Goal: Information Seeking & Learning: Learn about a topic

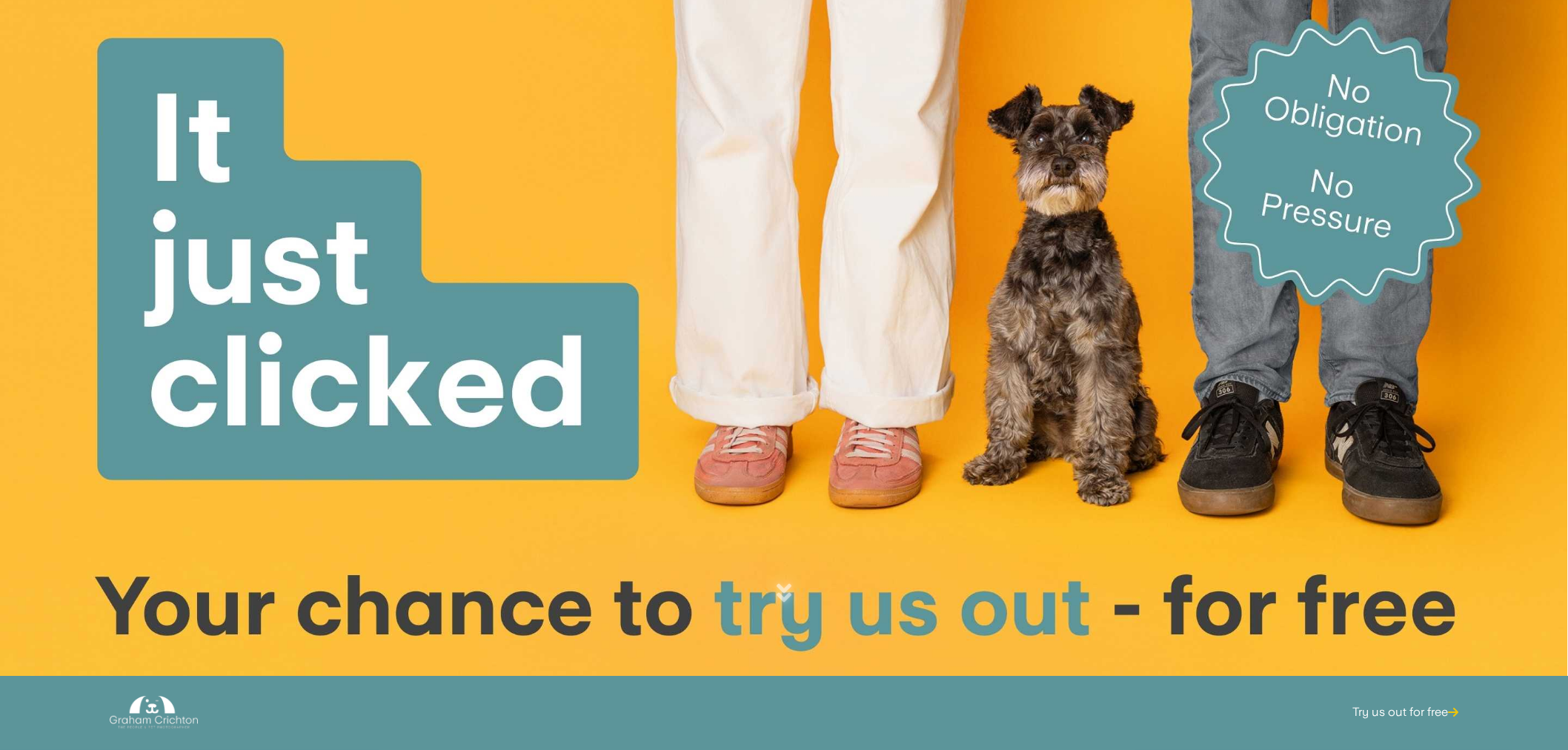
click at [543, 294] on div at bounding box center [784, 339] width 1568 height 679
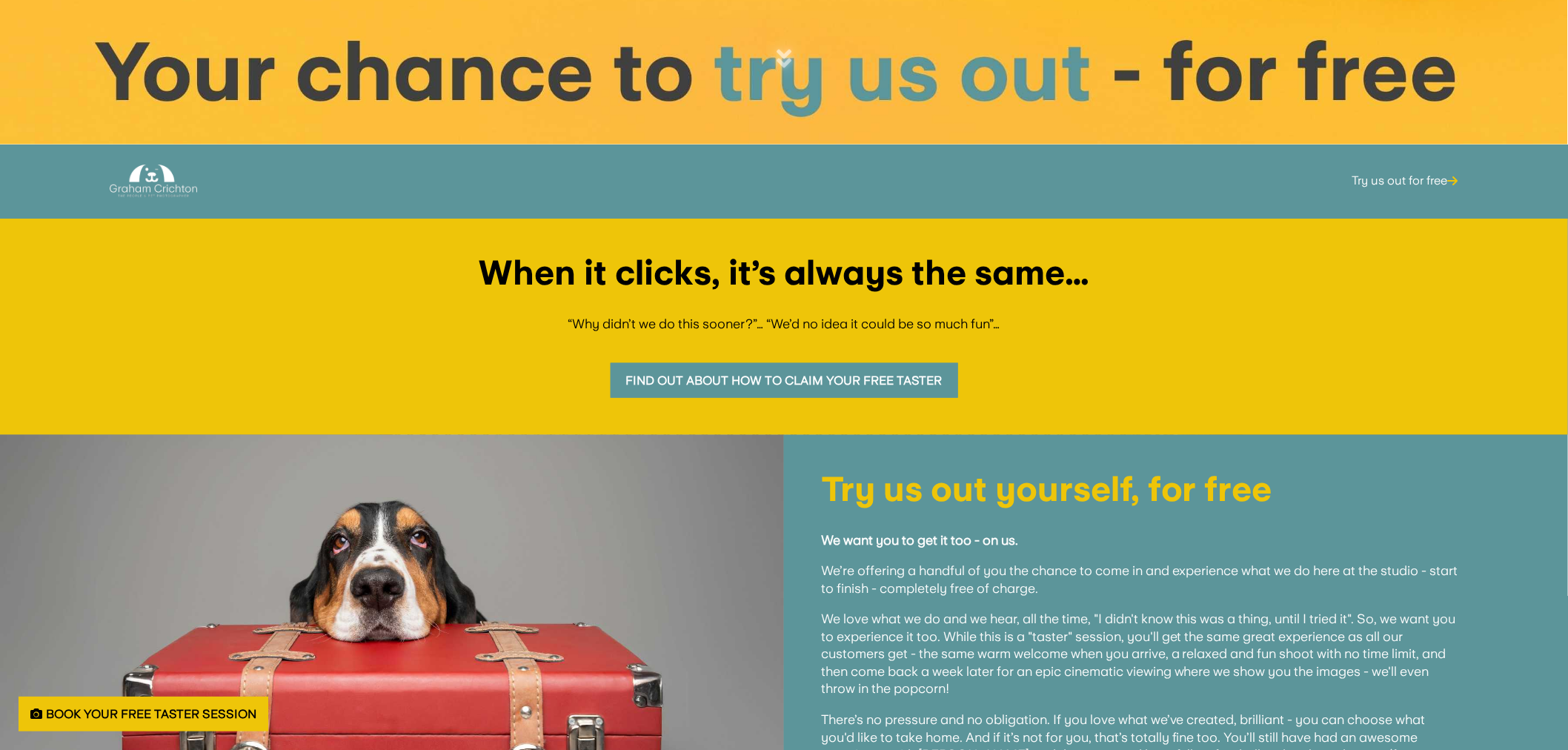
scroll to position [494, 0]
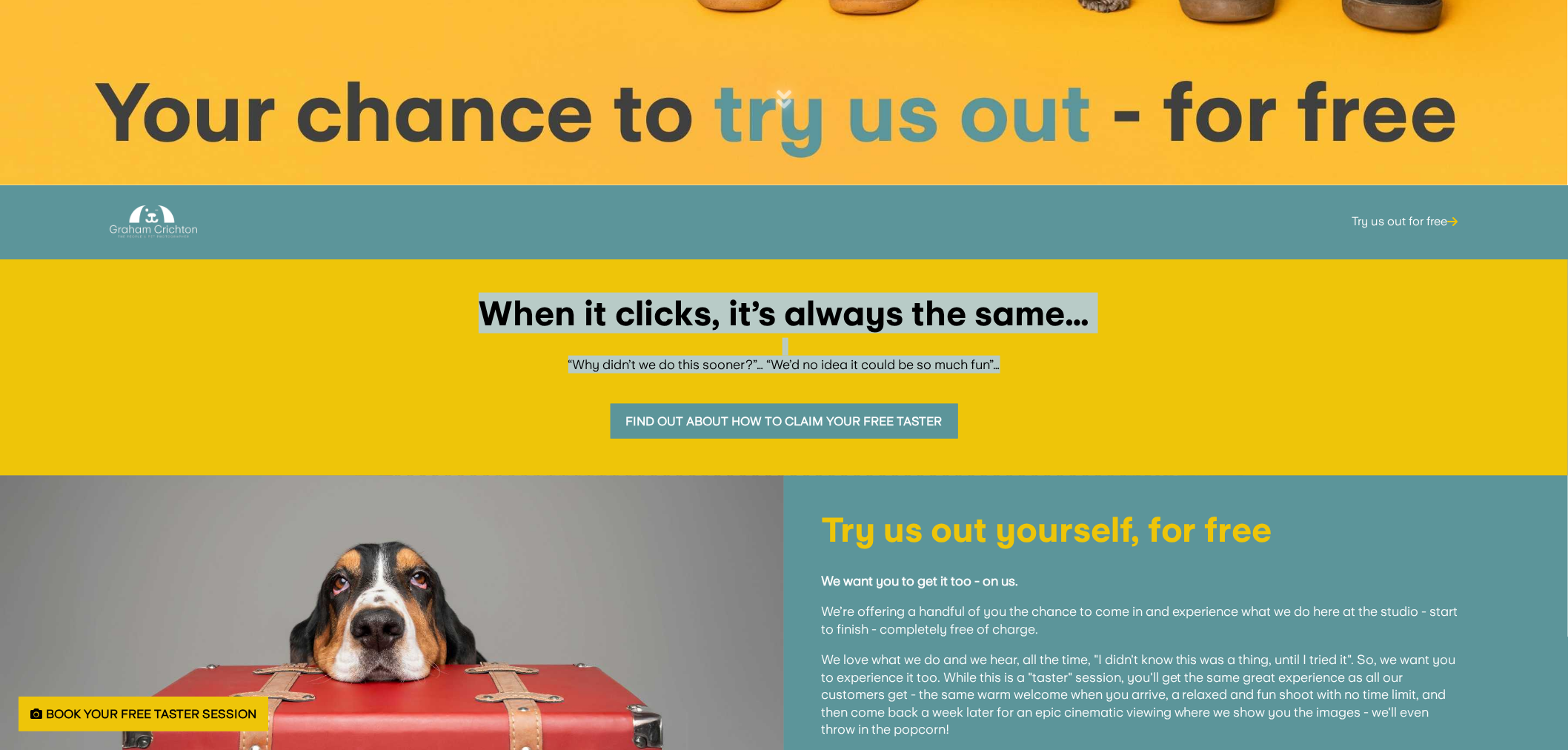
drag, startPoint x: 480, startPoint y: 310, endPoint x: 1033, endPoint y: 371, distance: 556.4
click at [1033, 371] on div "When it clicks, it’s always the same… “Why didn’t we do this sooner?”… “We’d no…" at bounding box center [784, 350] width 1493 height 107
copy div "When it clicks, it’s always the same… “Why didn’t we do this sooner?”… “We’d no…"
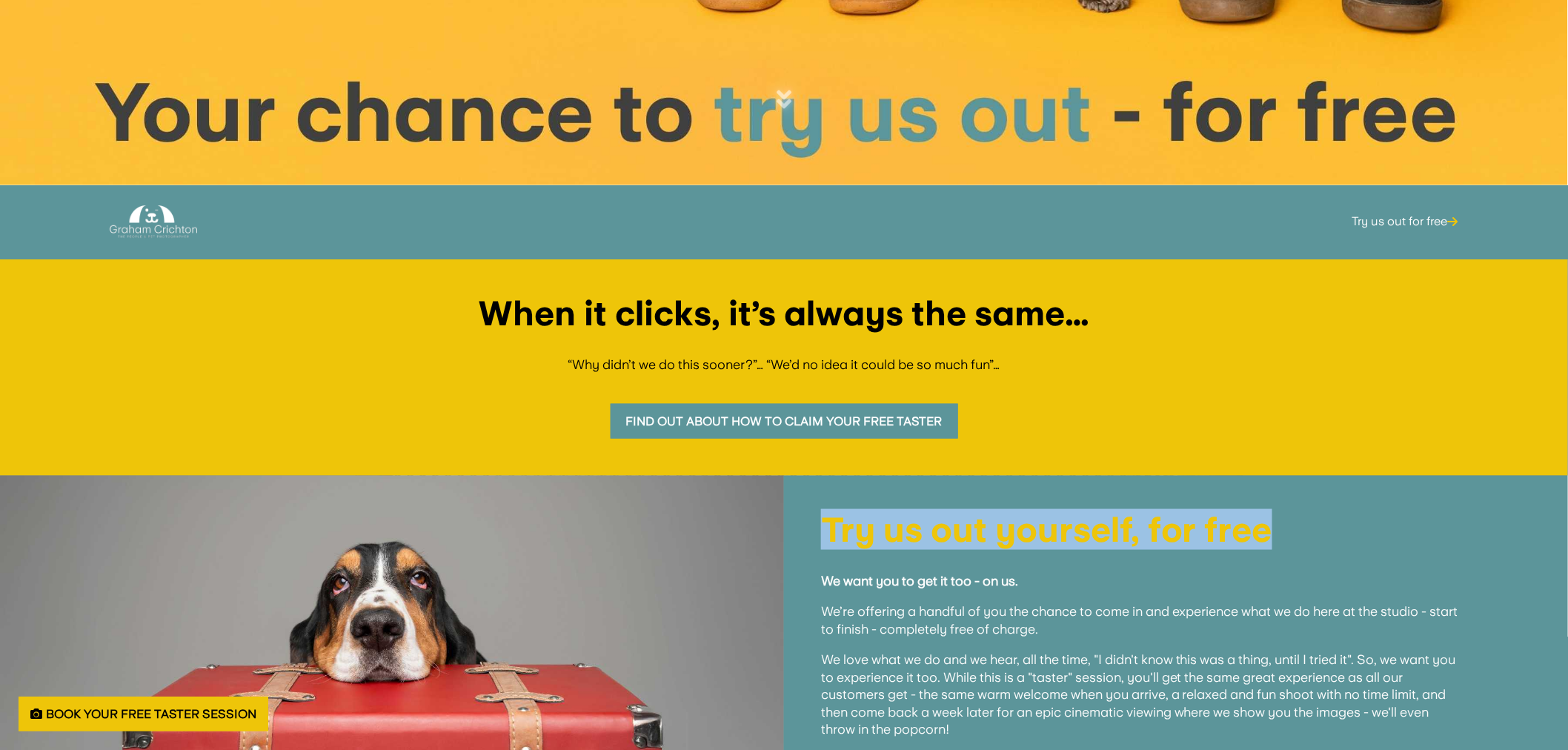
drag, startPoint x: 1284, startPoint y: 532, endPoint x: 820, endPoint y: 536, distance: 464.0
click at [820, 536] on div "Try us out yourself, for free We want you to get it too - on us. We’re offering…" at bounding box center [1176, 692] width 784 height 432
copy h1 "Try us out yourself, for free"
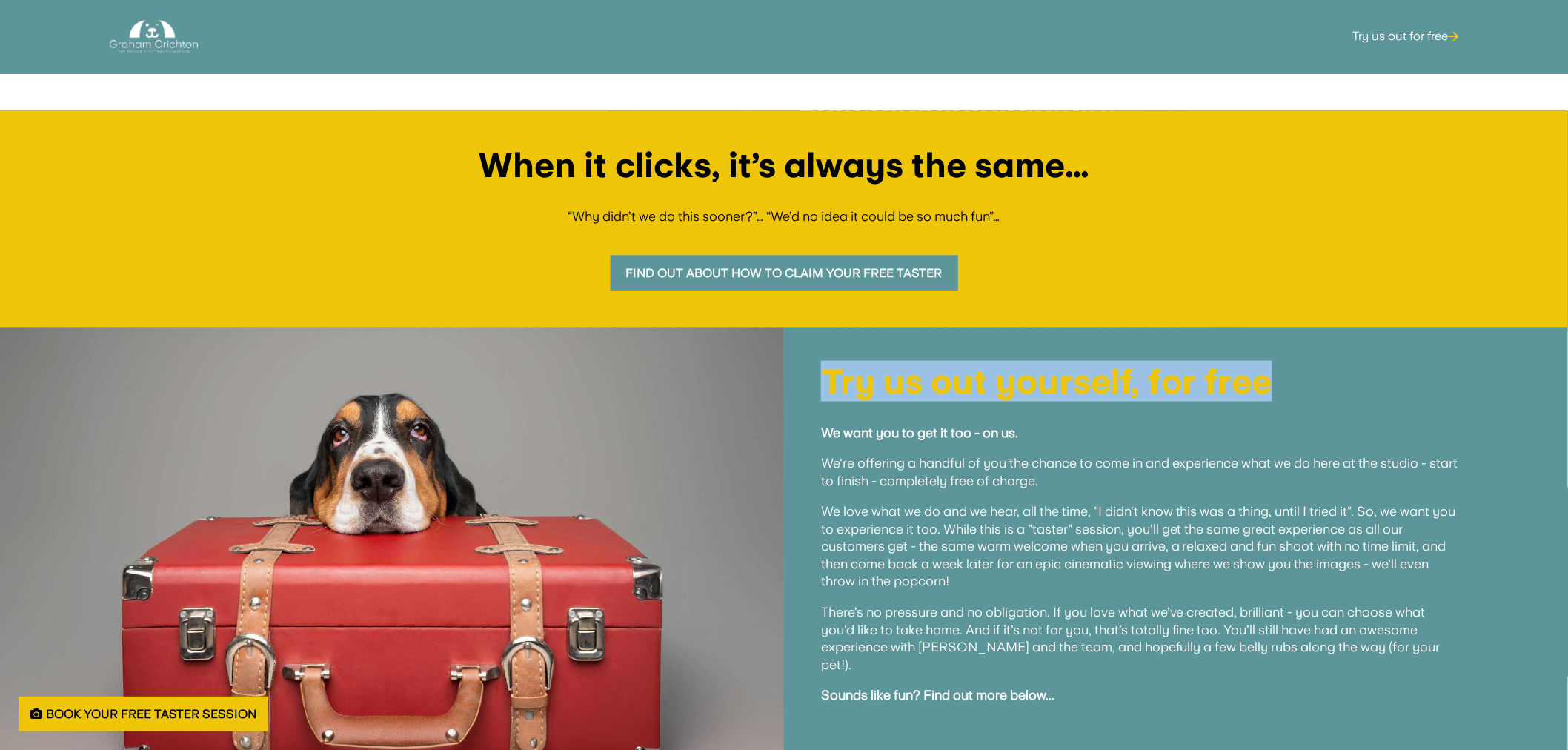
scroll to position [823, 0]
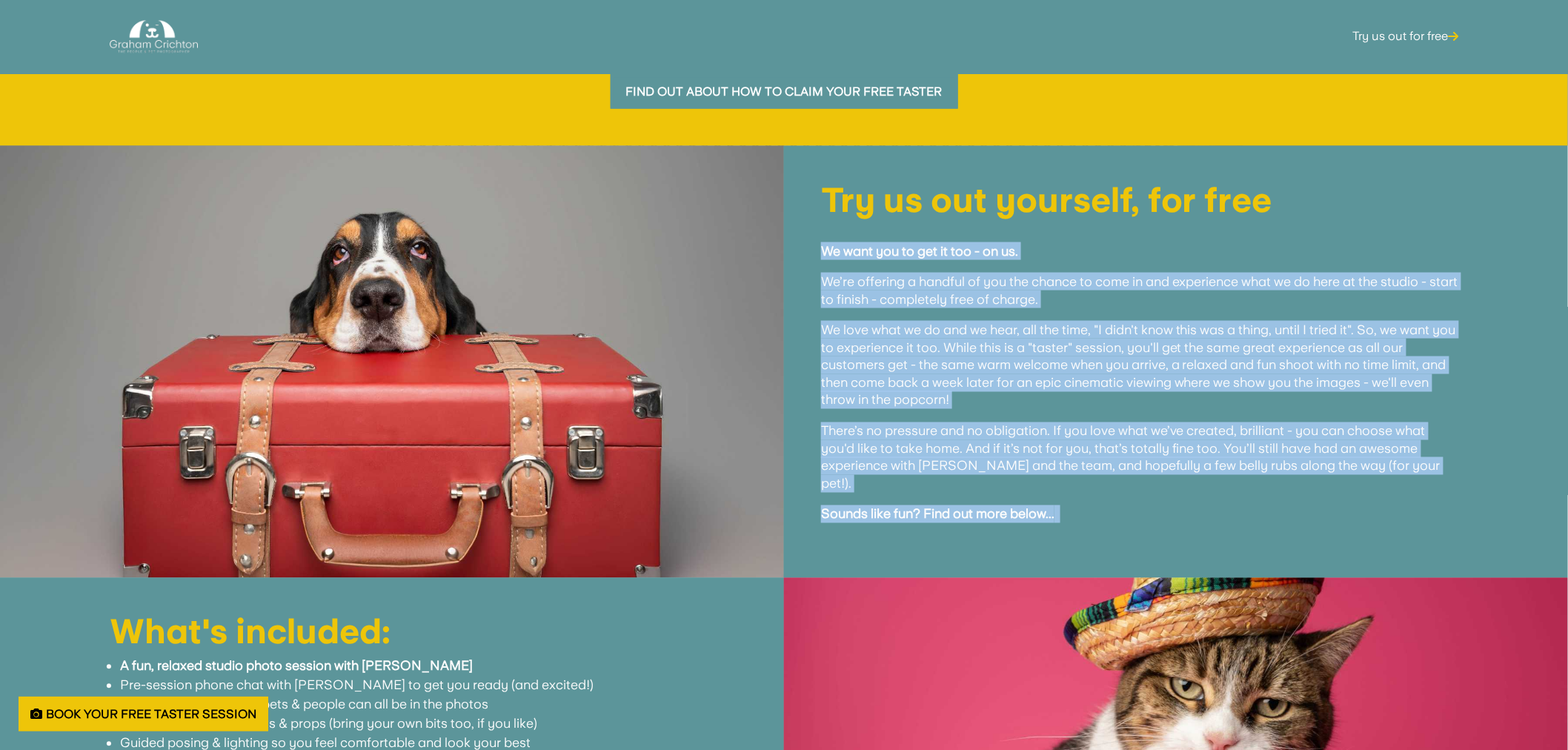
drag, startPoint x: 1091, startPoint y: 504, endPoint x: 817, endPoint y: 255, distance: 370.2
click at [817, 255] on div "Try us out yourself, for free We want you to get it too - on us. We’re offering…" at bounding box center [1176, 362] width 784 height 432
copy div "We want you to get it too - on us. We’re offering a handful of you the chance t…"
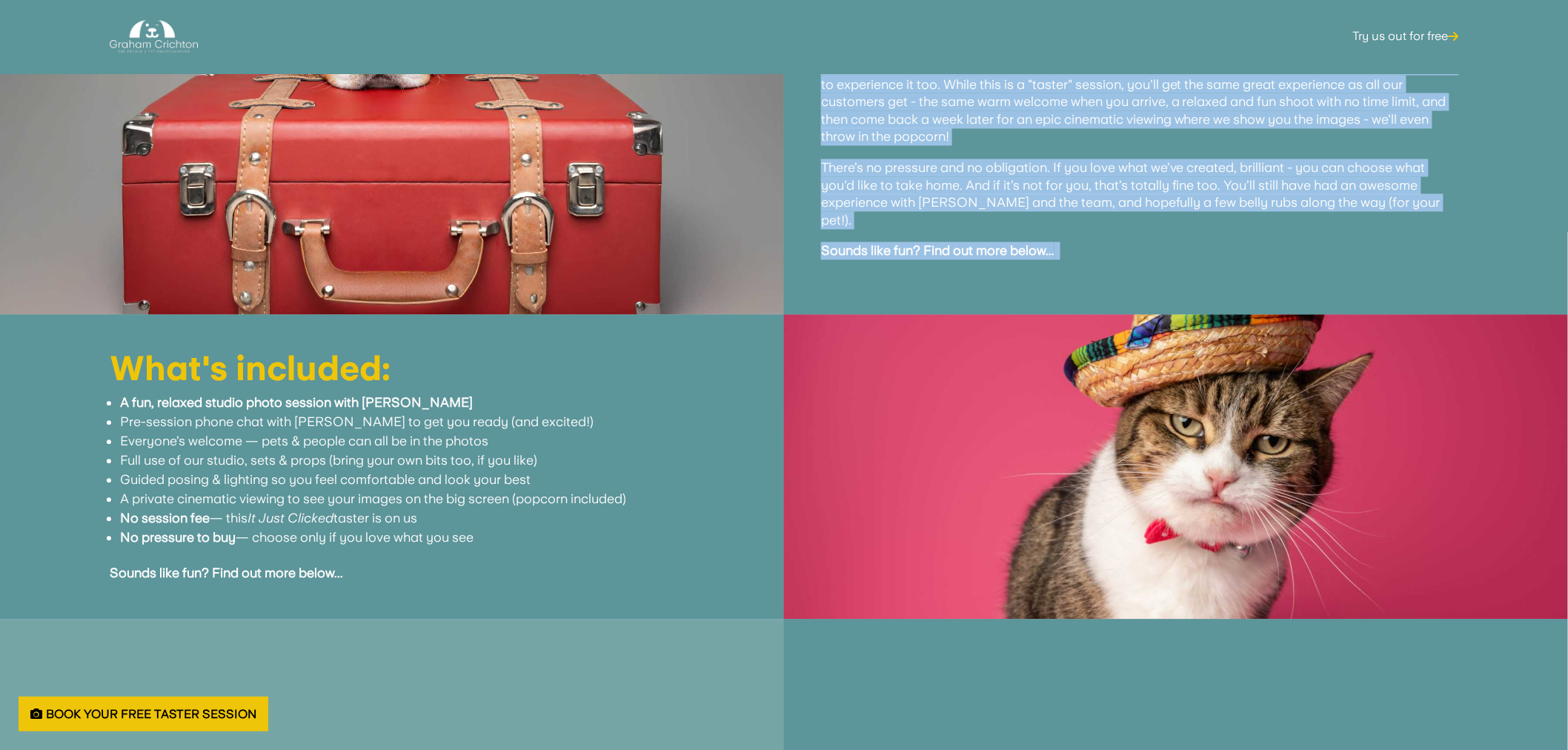
scroll to position [1152, 0]
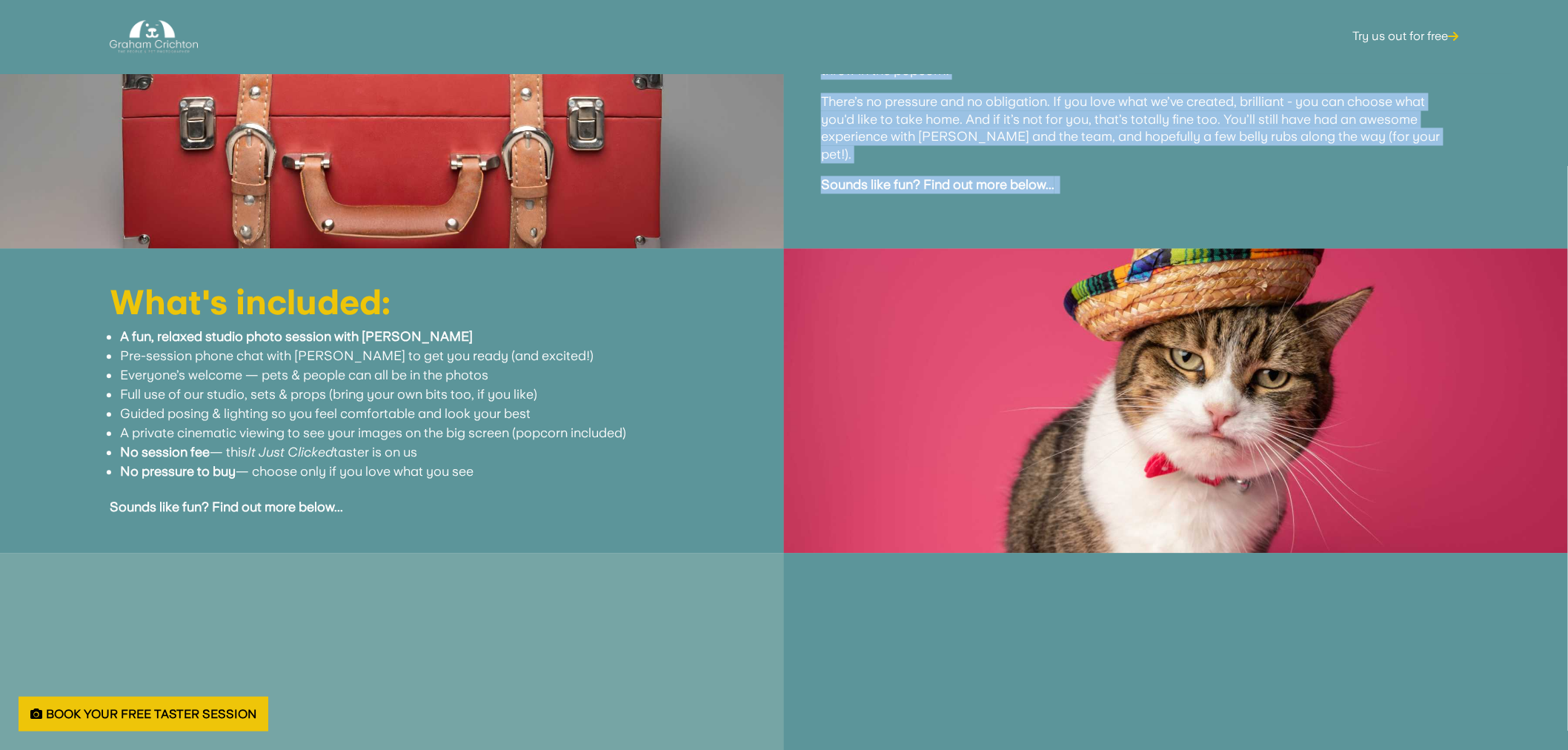
drag, startPoint x: 543, startPoint y: 458, endPoint x: 84, endPoint y: 321, distance: 479.0
click at [84, 321] on div "What's included: A fun, relaxed studio photo session with [PERSON_NAME] Pre-ses…" at bounding box center [392, 401] width 709 height 231
copy ul "A fun, relaxed studio photo session with [PERSON_NAME] Pre-session phone chat w…"
